Goal: Task Accomplishment & Management: Complete application form

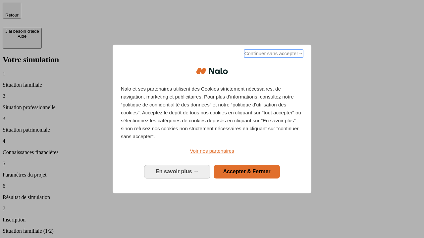
click at [273, 55] on span "Continuer sans accepter →" at bounding box center [273, 54] width 59 height 8
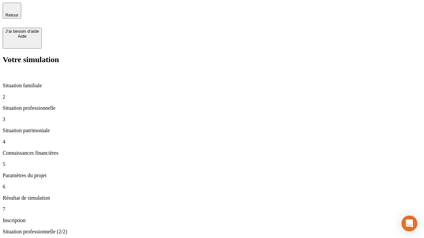
type input "30 000"
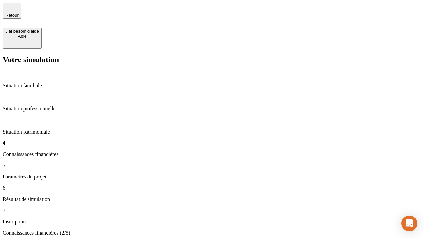
scroll to position [38, 0]
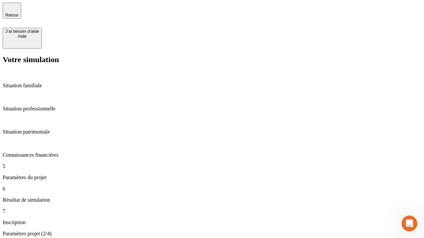
type input "25"
type input "1 000"
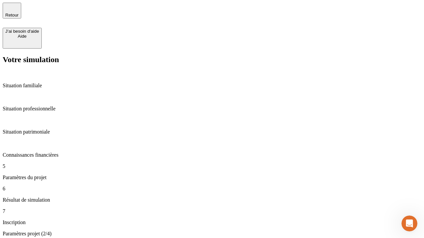
type input "640"
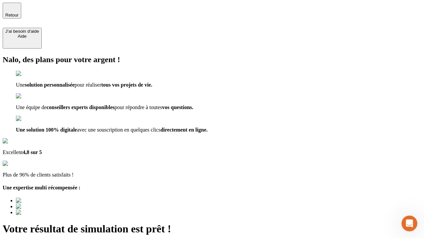
type input "[EMAIL_ADDRESS][PERSON_NAME][DOMAIN_NAME]"
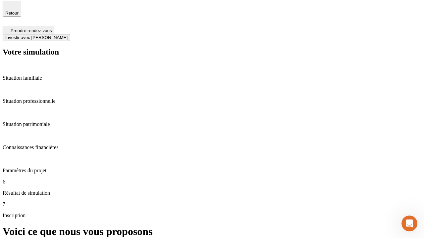
click at [68, 35] on span "Investir avec [PERSON_NAME]" at bounding box center [36, 37] width 62 height 5
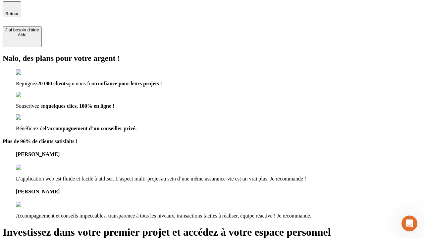
type input "[PERSON_NAME][EMAIL_ADDRESS][DOMAIN_NAME]"
